Goal: Navigation & Orientation: Find specific page/section

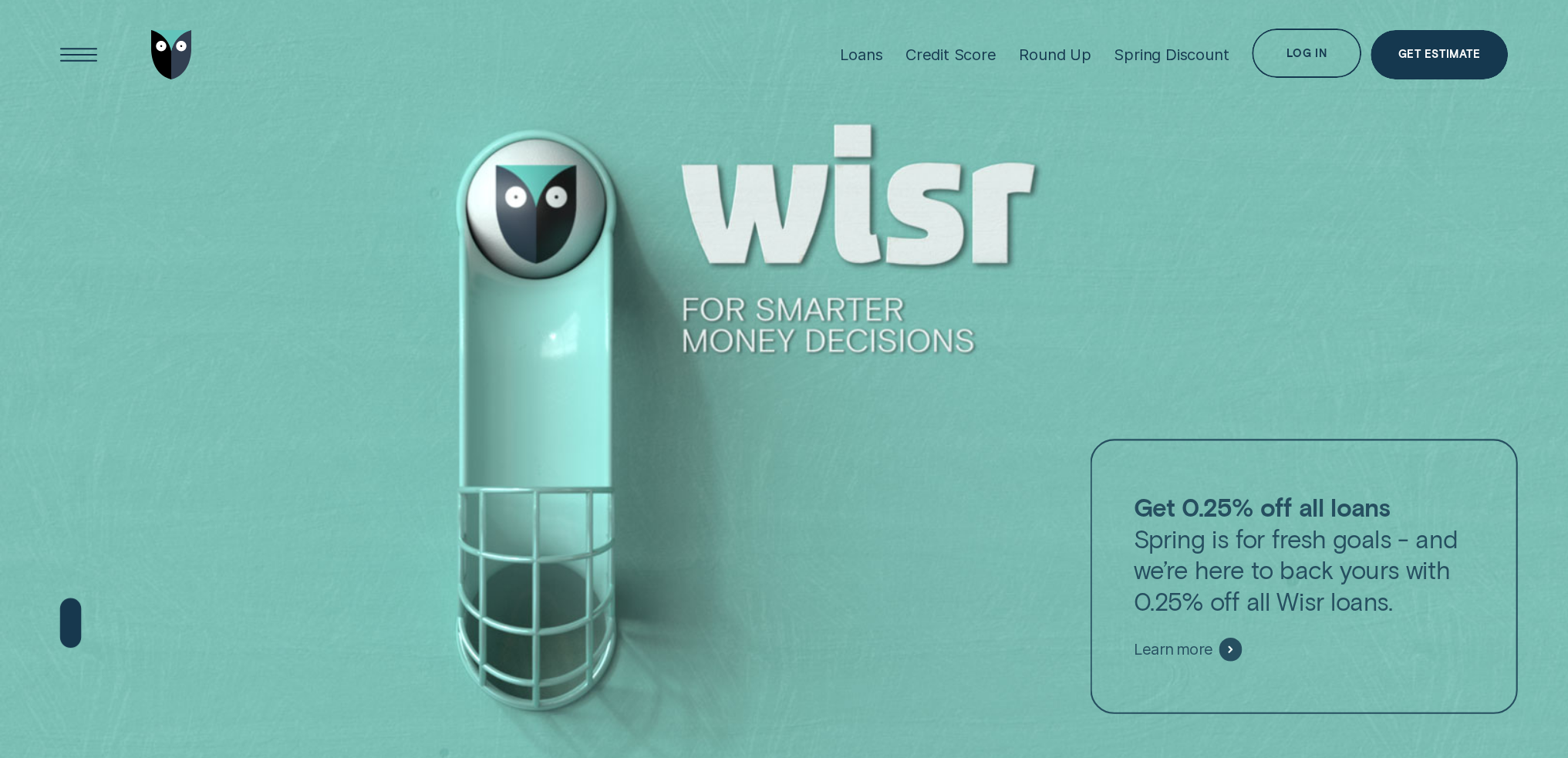
click at [1279, 64] on div "Log in" at bounding box center [1306, 53] width 110 height 49
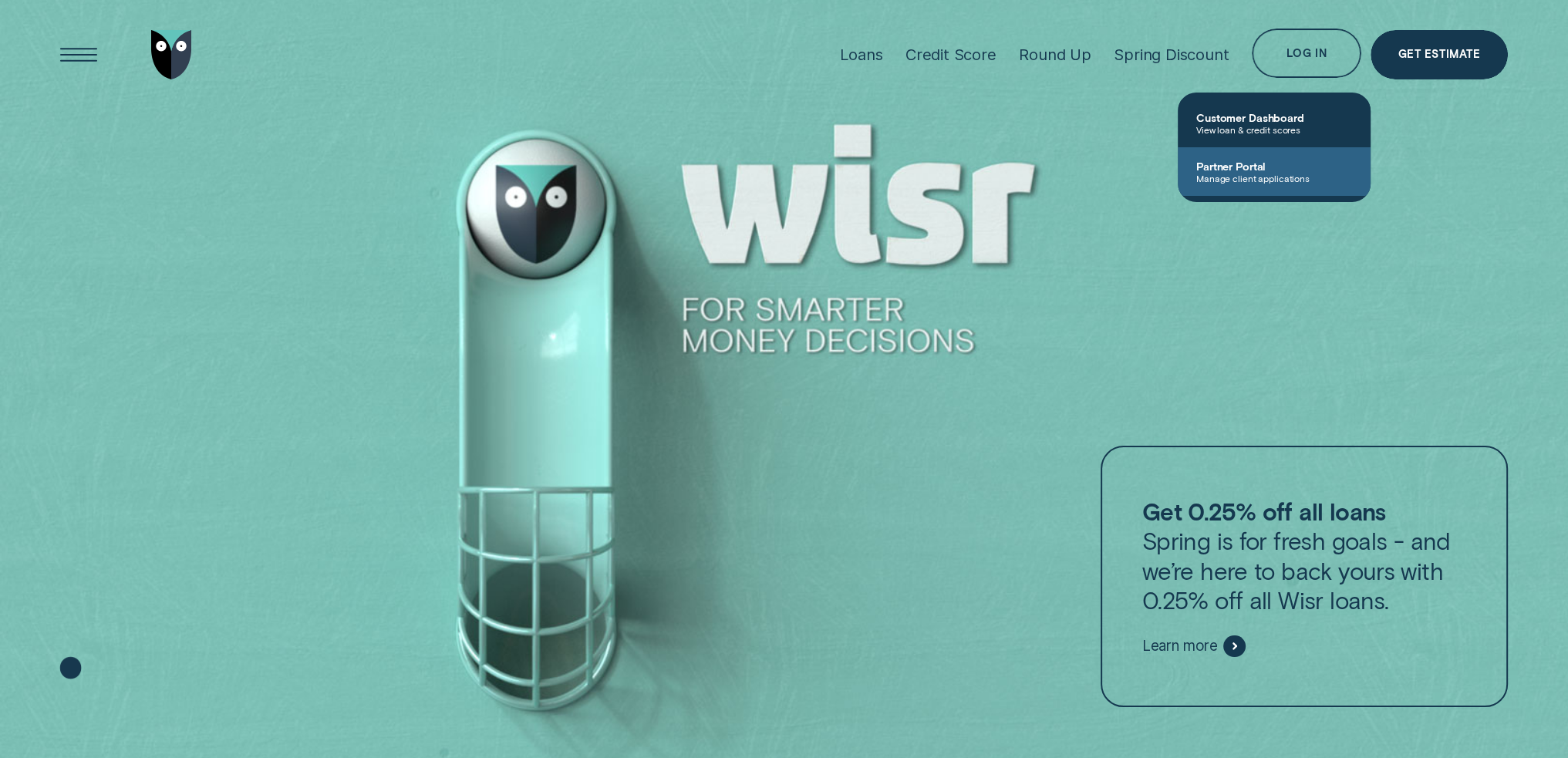
click at [1255, 178] on span "Manage client applications" at bounding box center [1274, 177] width 155 height 11
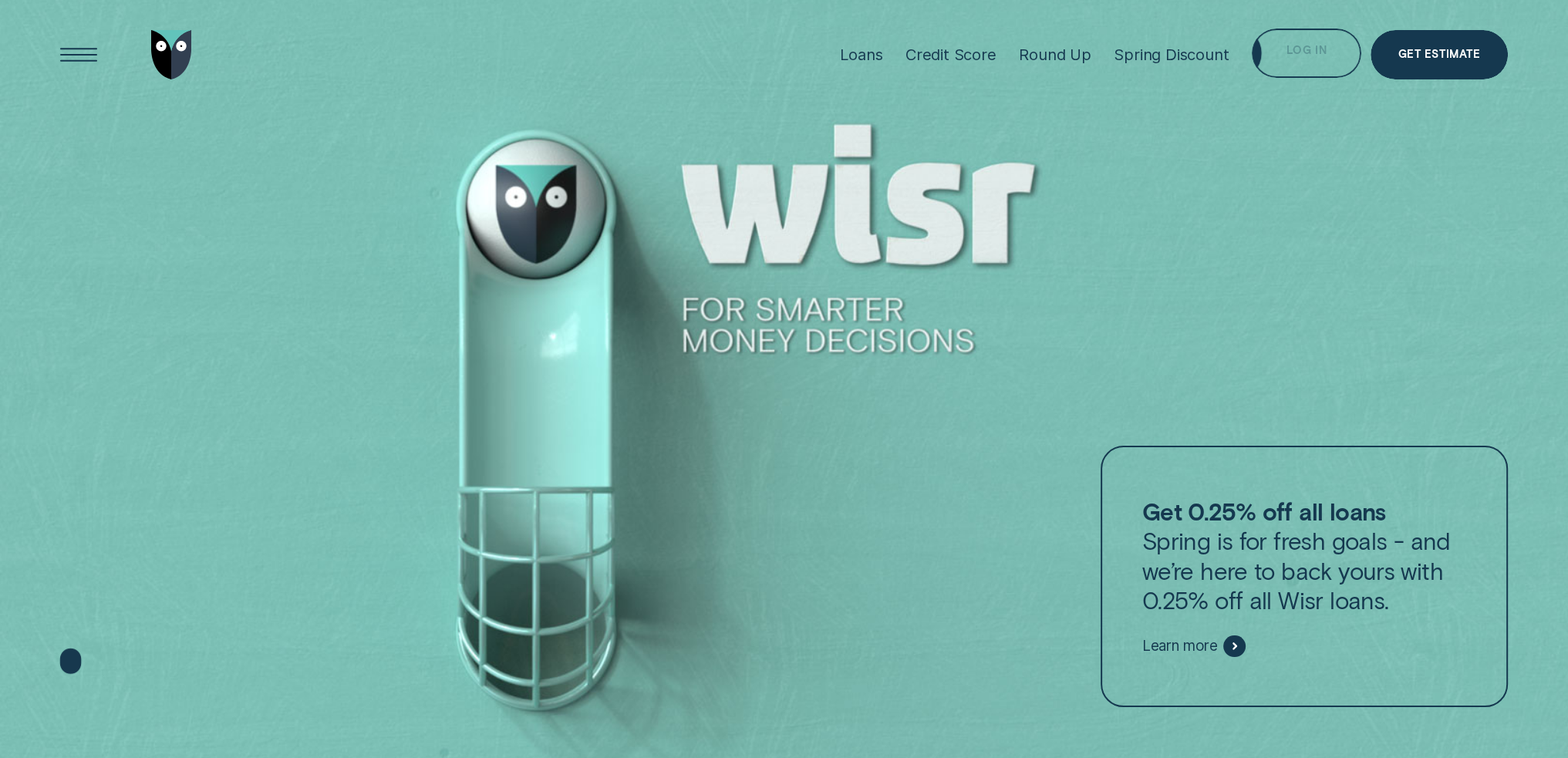
click at [1308, 43] on div "Log in" at bounding box center [1306, 53] width 110 height 49
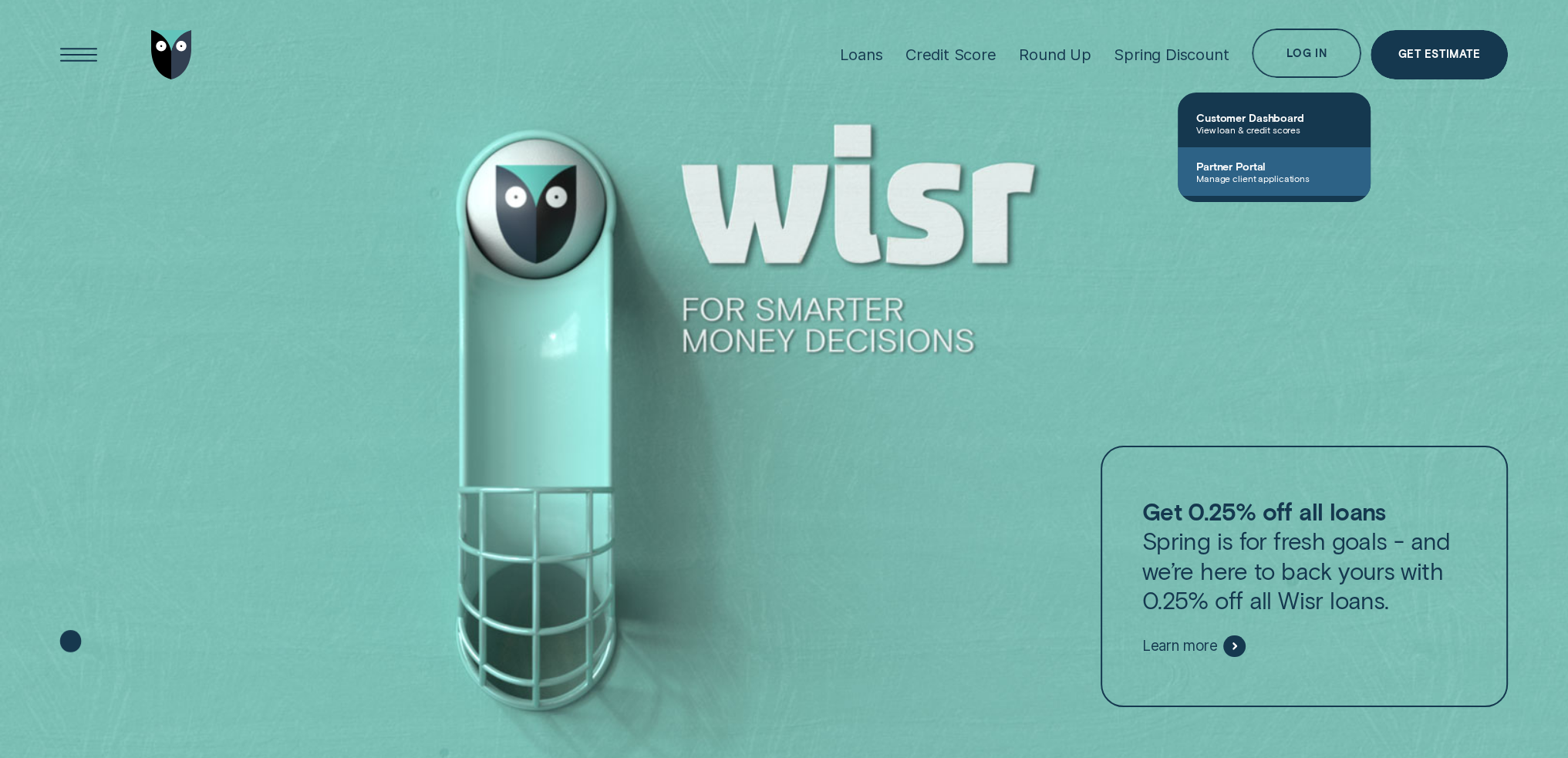
click at [1280, 166] on span "Partner Portal" at bounding box center [1274, 166] width 155 height 14
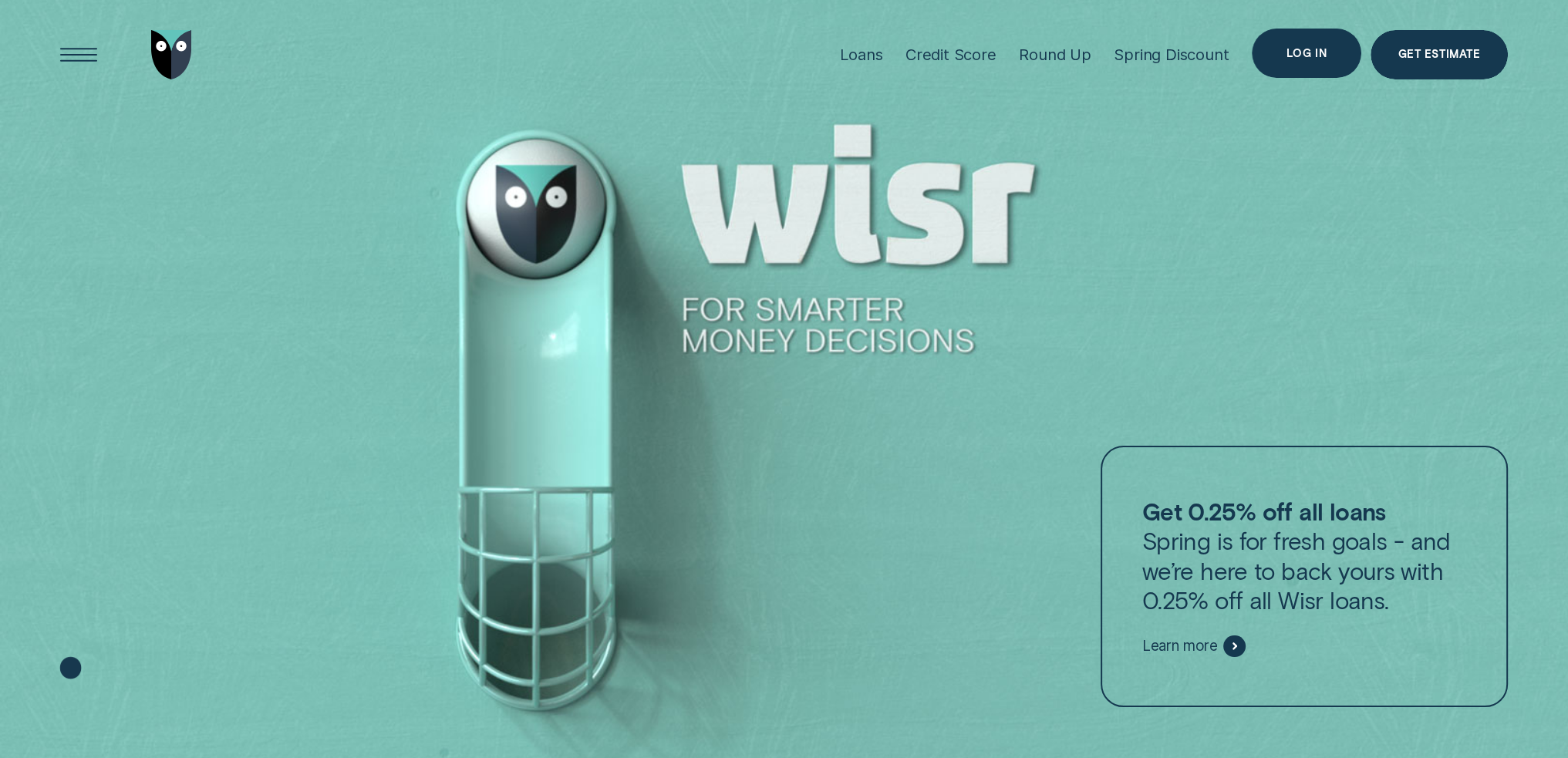
click at [1288, 49] on div "Log in" at bounding box center [1306, 53] width 40 height 9
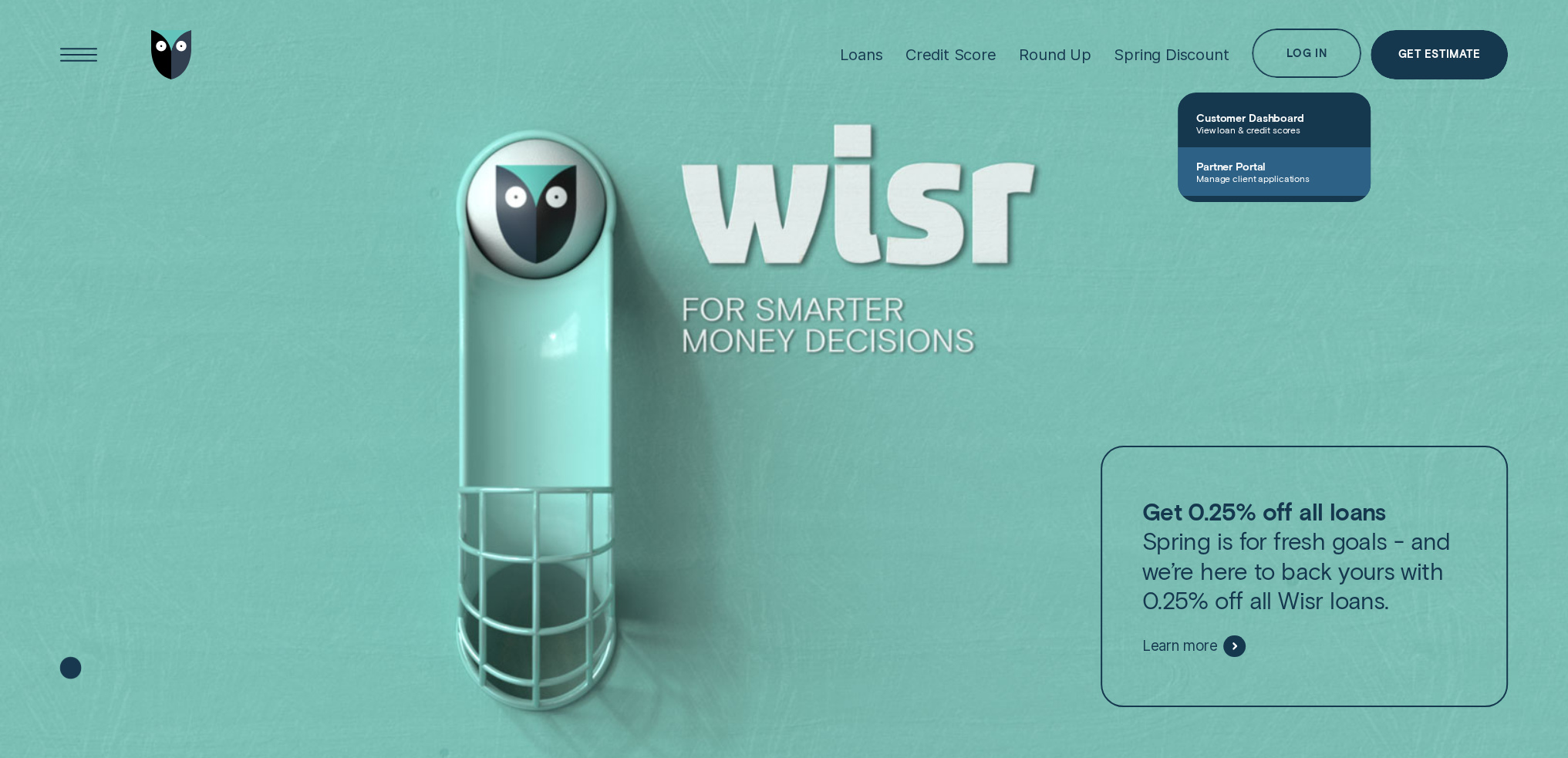
click at [1281, 192] on link "Partner Portal Manage client applications" at bounding box center [1274, 172] width 193 height 49
